Goal: Information Seeking & Learning: Check status

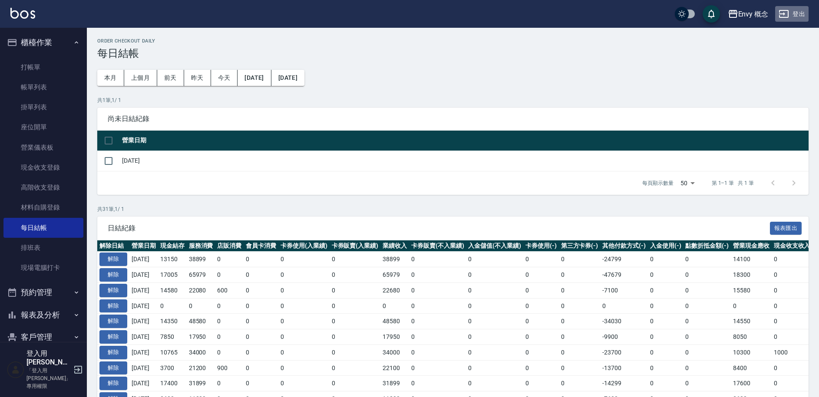
click at [795, 17] on button "登出" at bounding box center [791, 14] width 33 height 16
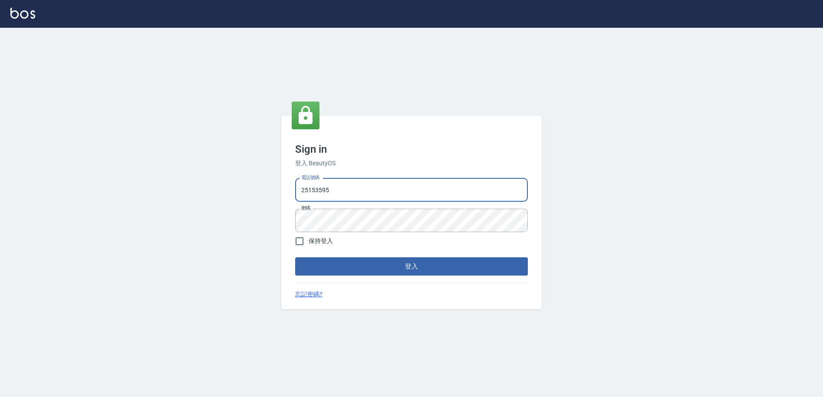
type input "9990001234567"
click at [375, 264] on button "登入" at bounding box center [411, 266] width 233 height 18
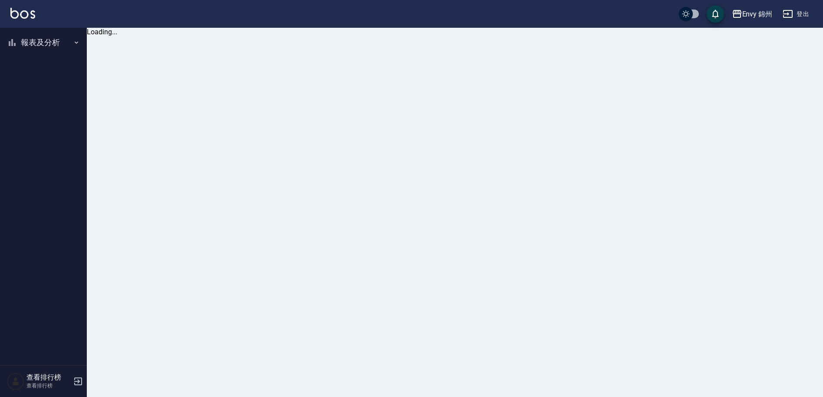
click at [52, 45] on button "報表及分析" at bounding box center [43, 42] width 80 height 23
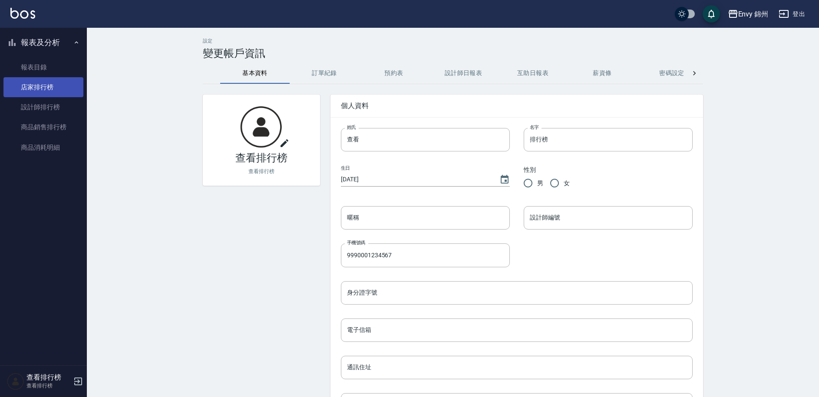
click at [55, 90] on link "店家排行榜" at bounding box center [43, 87] width 80 height 20
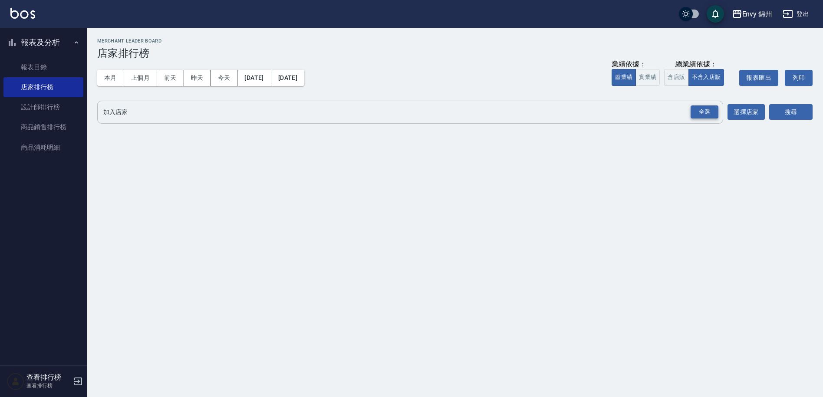
click at [708, 116] on div "全選" at bounding box center [705, 112] width 28 height 13
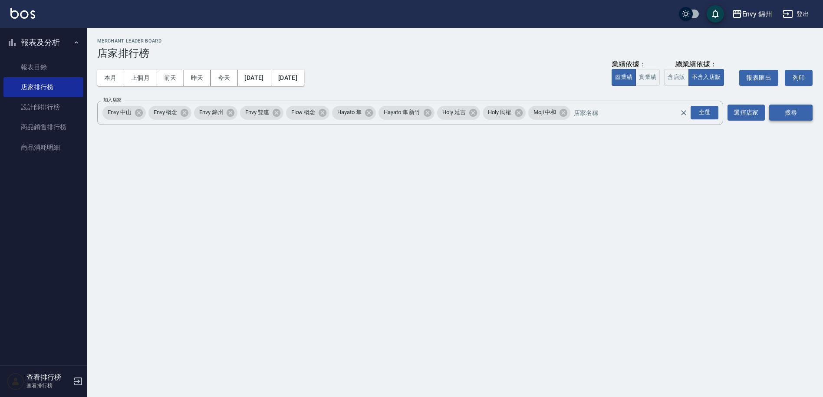
click at [779, 115] on button "搜尋" at bounding box center [790, 113] width 43 height 16
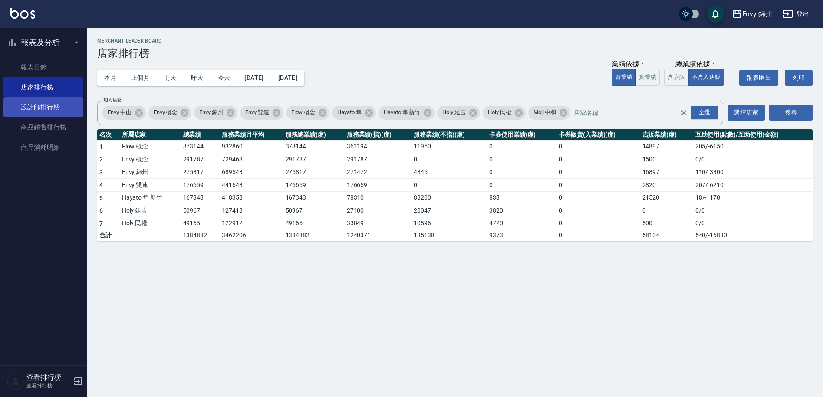
click at [70, 101] on link "設計師排行榜" at bounding box center [43, 107] width 80 height 20
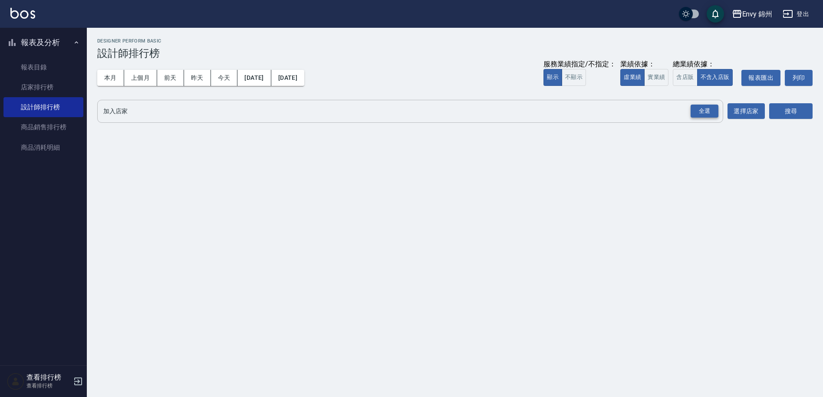
click at [707, 113] on div "全選" at bounding box center [705, 111] width 28 height 13
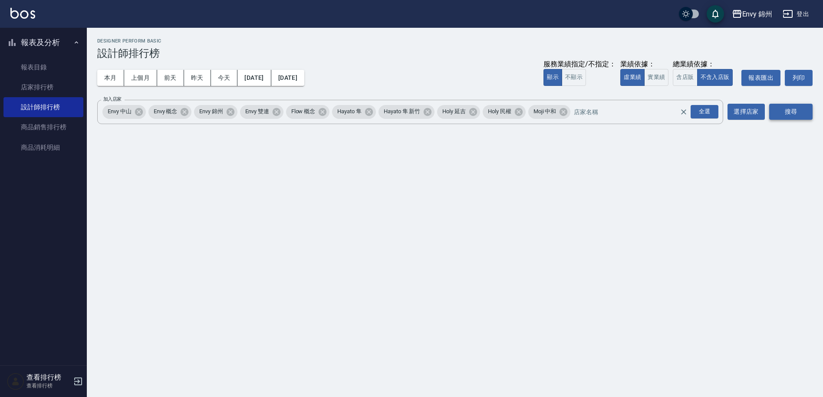
click at [786, 110] on button "搜尋" at bounding box center [790, 112] width 43 height 16
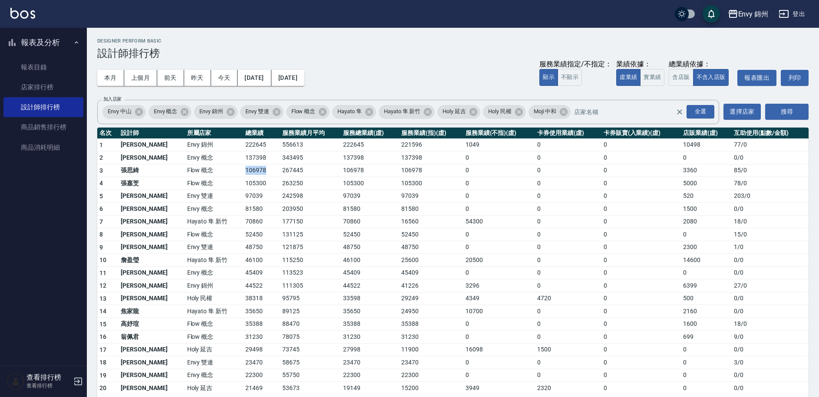
drag, startPoint x: 201, startPoint y: 171, endPoint x: 236, endPoint y: 172, distance: 34.3
click at [236, 172] on tr "3 張思綺 Flow 概念 106978 267445 106978 106978 0 0 0 3360 85 / 0" at bounding box center [452, 170] width 711 height 13
click at [243, 175] on td "106978" at bounding box center [261, 170] width 37 height 13
drag, startPoint x: 218, startPoint y: 170, endPoint x: 236, endPoint y: 175, distance: 18.3
click at [243, 175] on td "106978" at bounding box center [261, 170] width 37 height 13
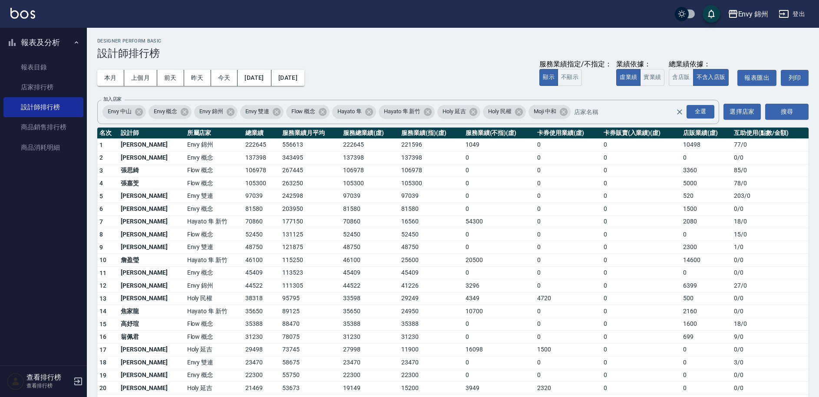
click at [243, 179] on td "105300" at bounding box center [261, 183] width 37 height 13
drag, startPoint x: 217, startPoint y: 274, endPoint x: 235, endPoint y: 274, distance: 17.8
click at [243, 274] on td "45409" at bounding box center [261, 273] width 37 height 13
drag, startPoint x: 216, startPoint y: 273, endPoint x: 244, endPoint y: 275, distance: 28.3
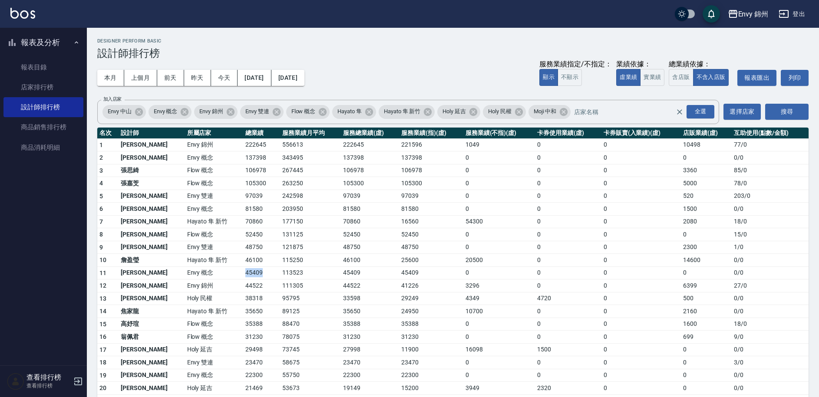
click at [244, 275] on td "45409" at bounding box center [261, 273] width 37 height 13
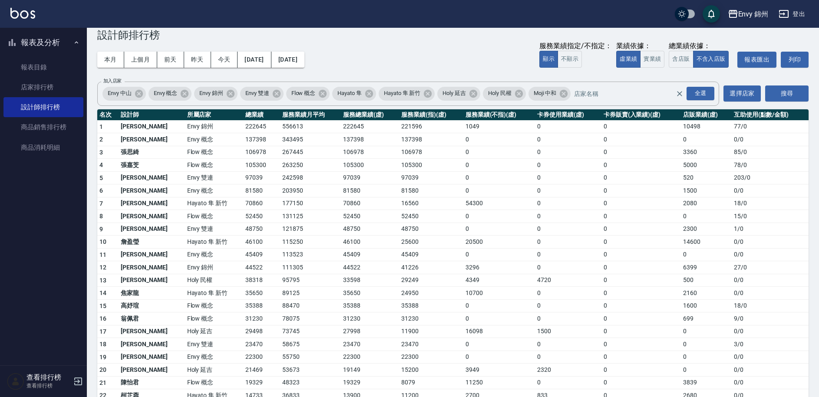
scroll to position [59, 0]
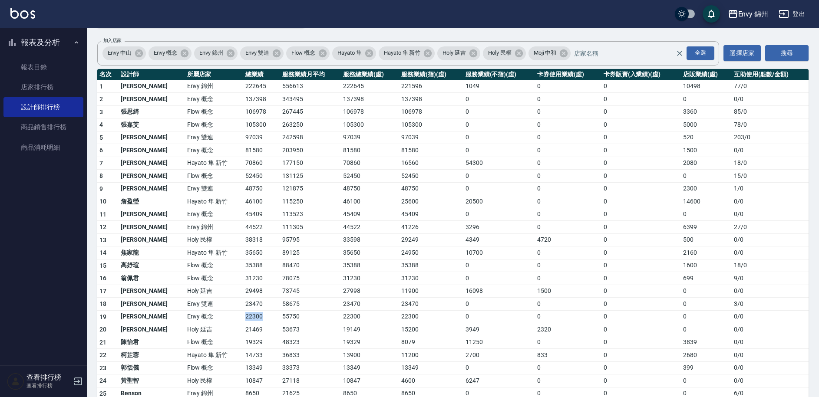
drag, startPoint x: 216, startPoint y: 319, endPoint x: 236, endPoint y: 319, distance: 20.0
click at [243, 319] on td "22300" at bounding box center [261, 316] width 37 height 13
drag, startPoint x: 215, startPoint y: 318, endPoint x: 238, endPoint y: 319, distance: 23.5
click at [243, 319] on td "22300" at bounding box center [261, 316] width 37 height 13
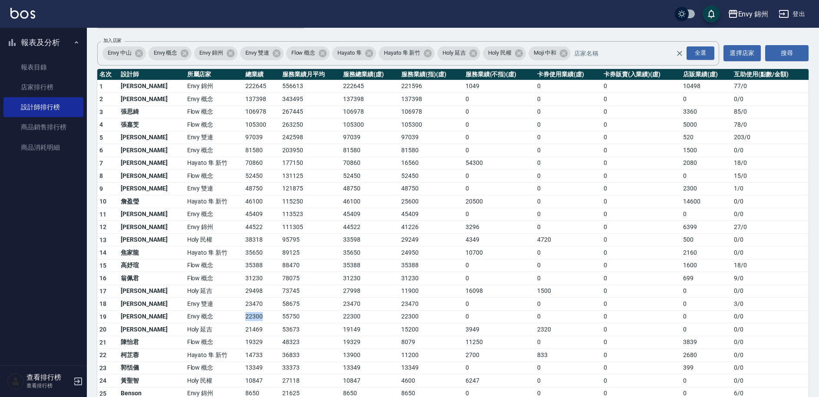
click at [243, 319] on td "22300" at bounding box center [261, 316] width 37 height 13
drag, startPoint x: 210, startPoint y: 252, endPoint x: 235, endPoint y: 252, distance: 24.8
click at [235, 252] on tr "14 焦家龍 Hayato 隼 新竹 35650 89125 35650 24950 10700 0 0 2160 0 / 0" at bounding box center [452, 253] width 711 height 13
click at [243, 252] on td "35650" at bounding box center [261, 253] width 37 height 13
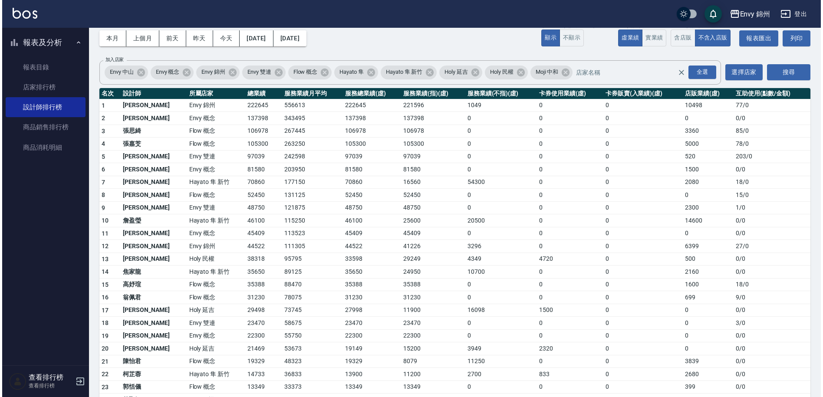
scroll to position [0, 0]
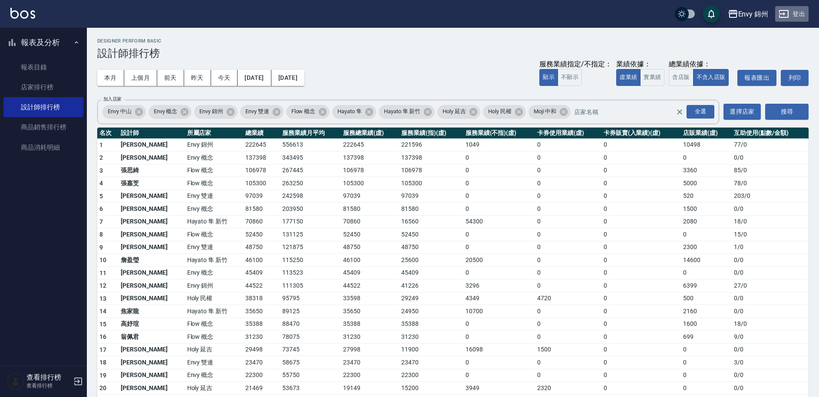
click at [787, 18] on icon "button" at bounding box center [784, 14] width 10 height 10
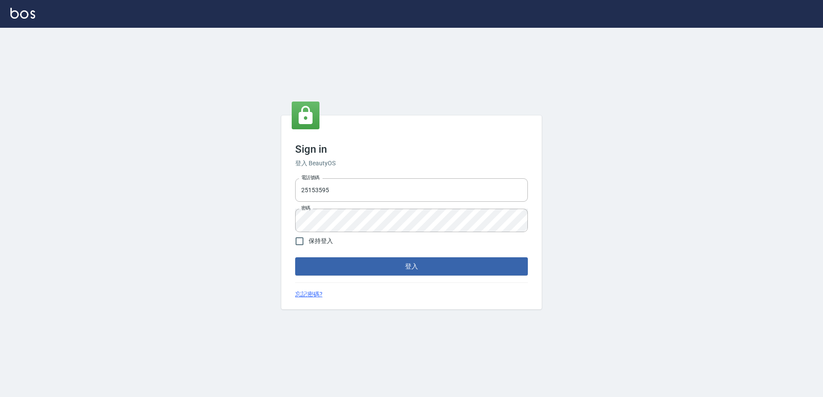
click at [337, 191] on input "25153595" at bounding box center [411, 189] width 233 height 23
drag, startPoint x: 0, startPoint y: 0, endPoint x: 290, endPoint y: 190, distance: 346.3
click at [290, 190] on div "Sign in 登入 BeautyOS 電話號碼 [PHONE_NUMBER] 電話號碼 密碼 密碼 保持登入 登入 忘記密碼?" at bounding box center [411, 213] width 261 height 194
type input "0930889212"
click at [274, 221] on div "Sign in 登入 BeautyOS 電話號碼 [PHONE_NUMBER] 電話號碼 密碼 密碼 保持登入 登入 忘記密碼?" at bounding box center [411, 213] width 823 height 370
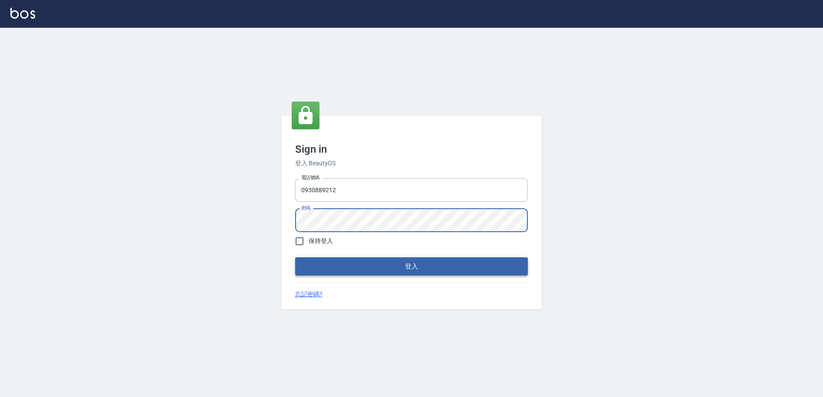
click at [355, 267] on button "登入" at bounding box center [411, 266] width 233 height 18
